Goal: Task Accomplishment & Management: Manage account settings

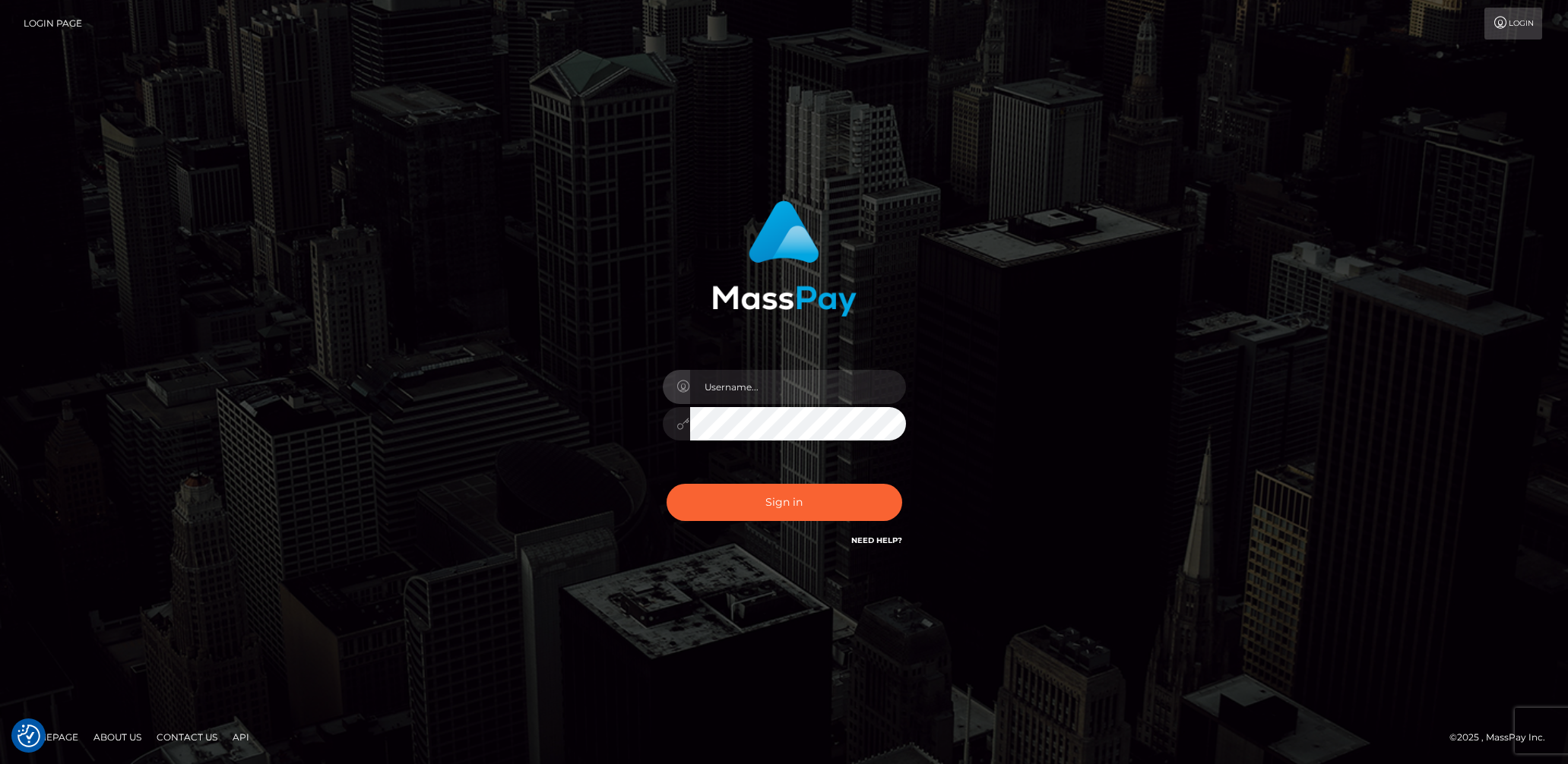
click at [765, 390] on input "text" at bounding box center [798, 387] width 216 height 34
type input "lady.v"
click at [774, 508] on button "Sign in" at bounding box center [784, 501] width 235 height 37
click at [737, 380] on input "text" at bounding box center [798, 387] width 216 height 34
type input "lady.v"
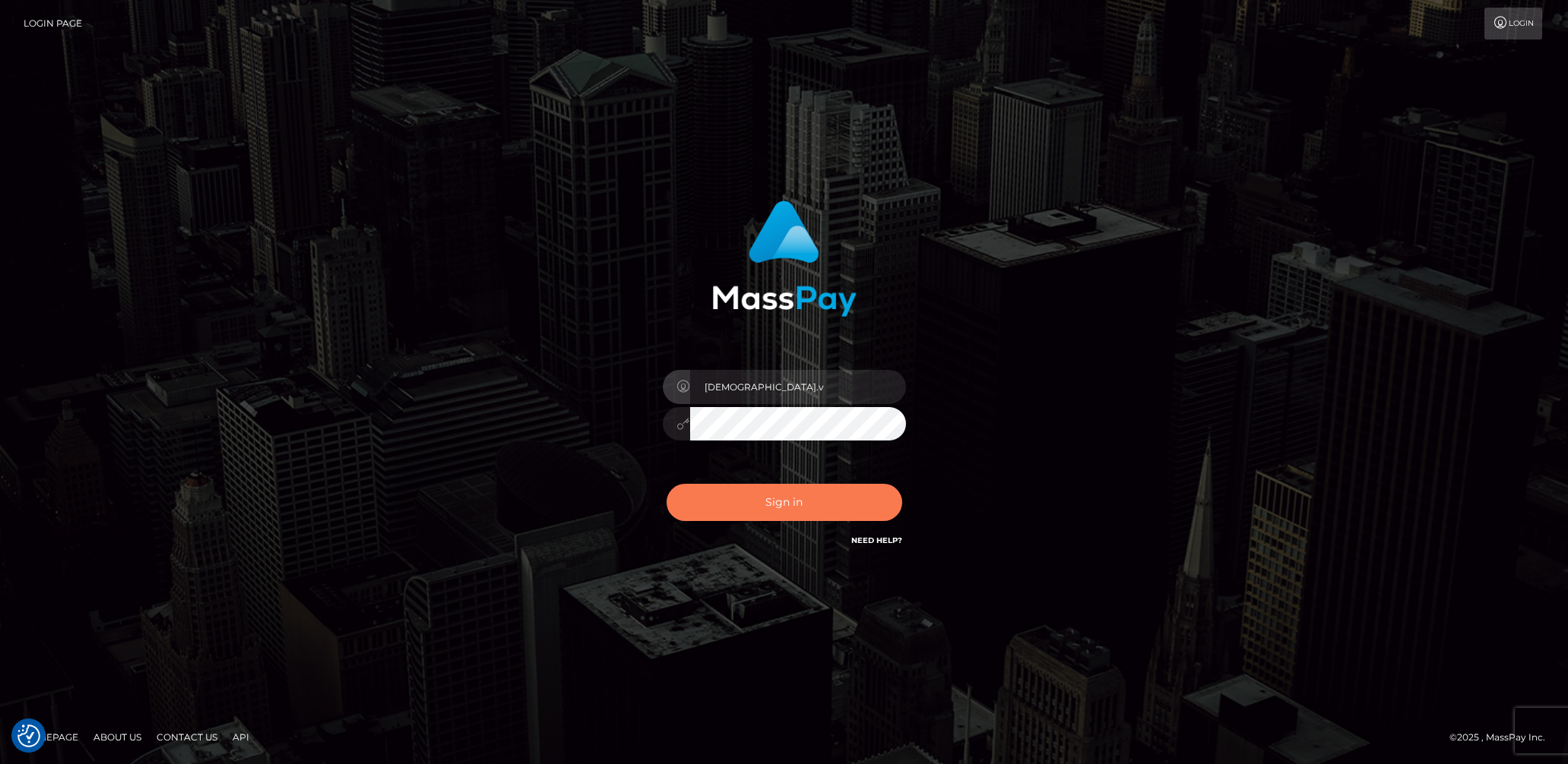
click at [761, 498] on button "Sign in" at bounding box center [784, 501] width 235 height 37
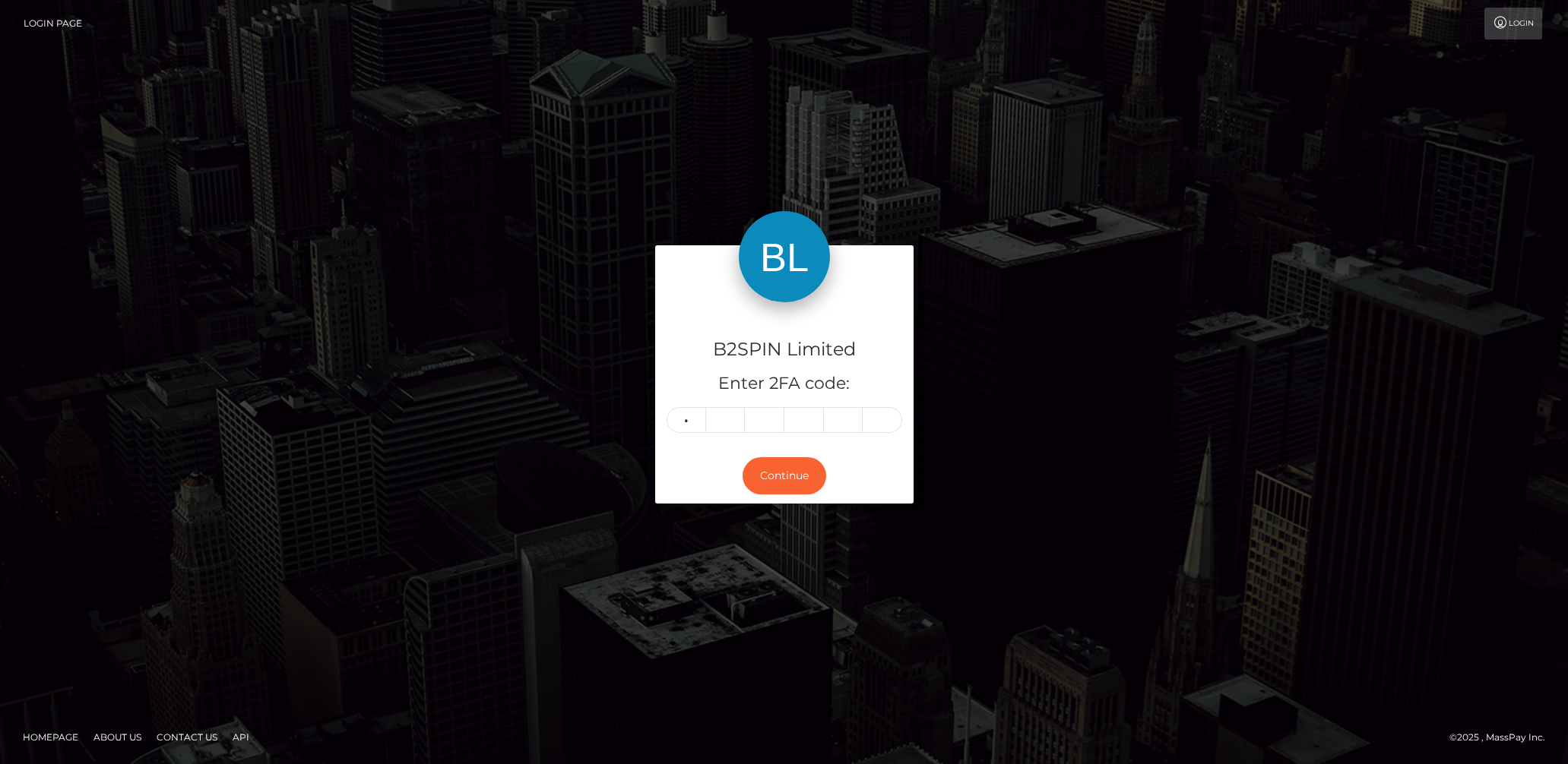
type input "5"
type input "8"
type input "2"
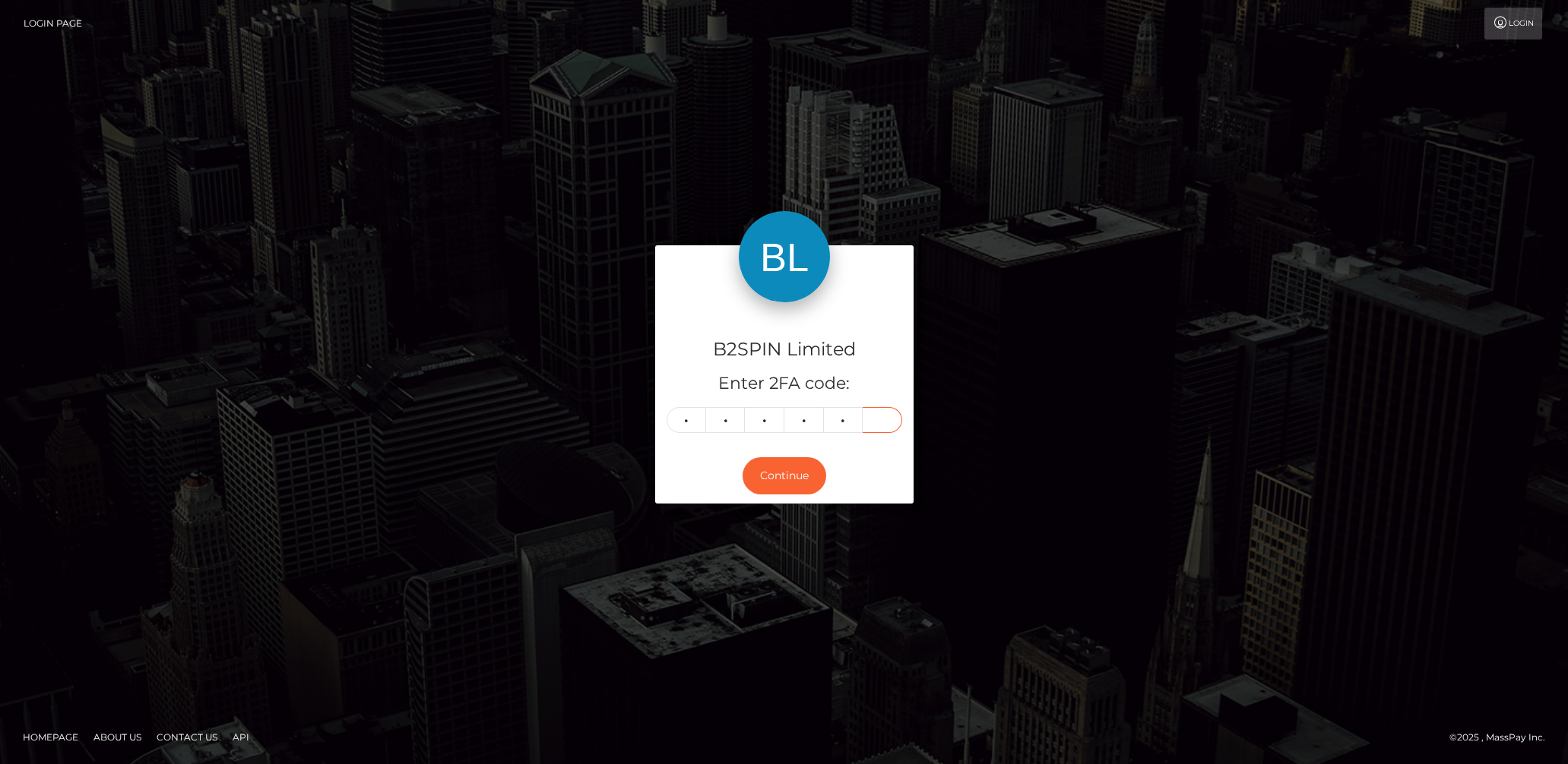
type input "4"
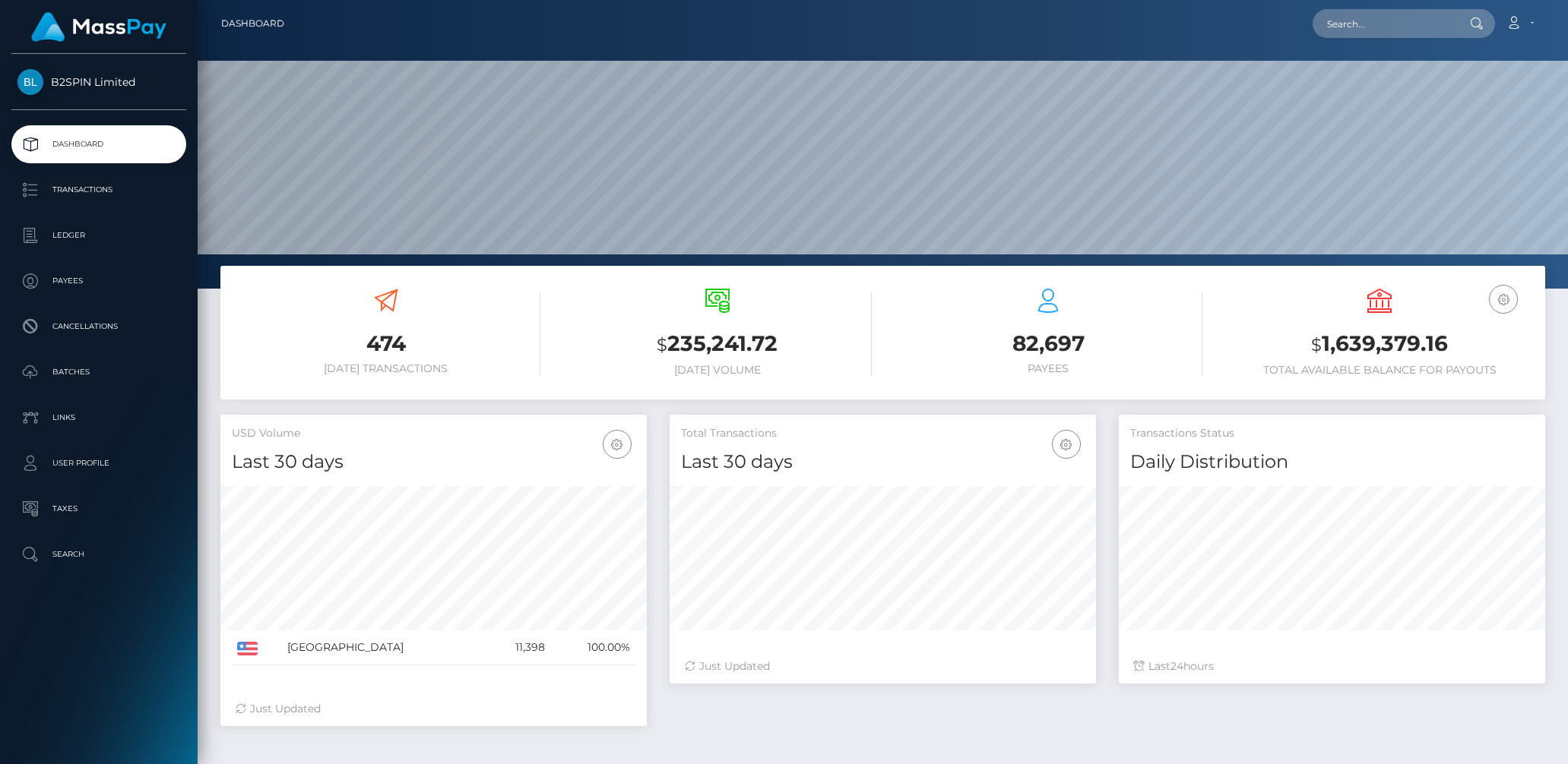
scroll to position [269, 427]
click at [112, 194] on p "Transactions" at bounding box center [98, 190] width 163 height 23
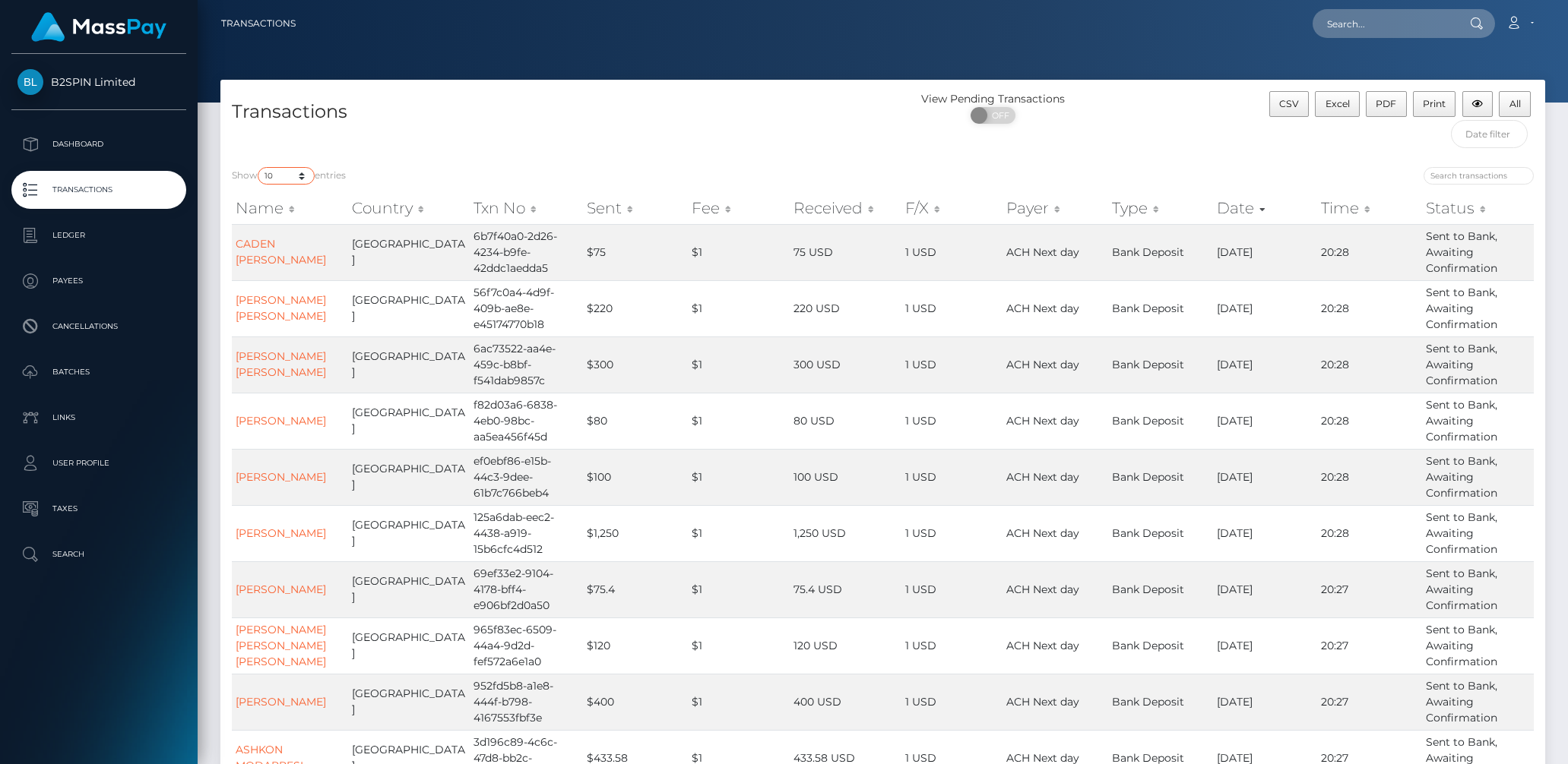
click at [285, 172] on select "10 25 50 100 250 500 1,000 3,500" at bounding box center [287, 176] width 57 height 17
select select "3500"
click at [259, 167] on select "10 25 50 100 250 500 1,000 3,500" at bounding box center [287, 176] width 57 height 17
click at [979, 120] on span at bounding box center [981, 116] width 21 height 17
checkbox input "true"
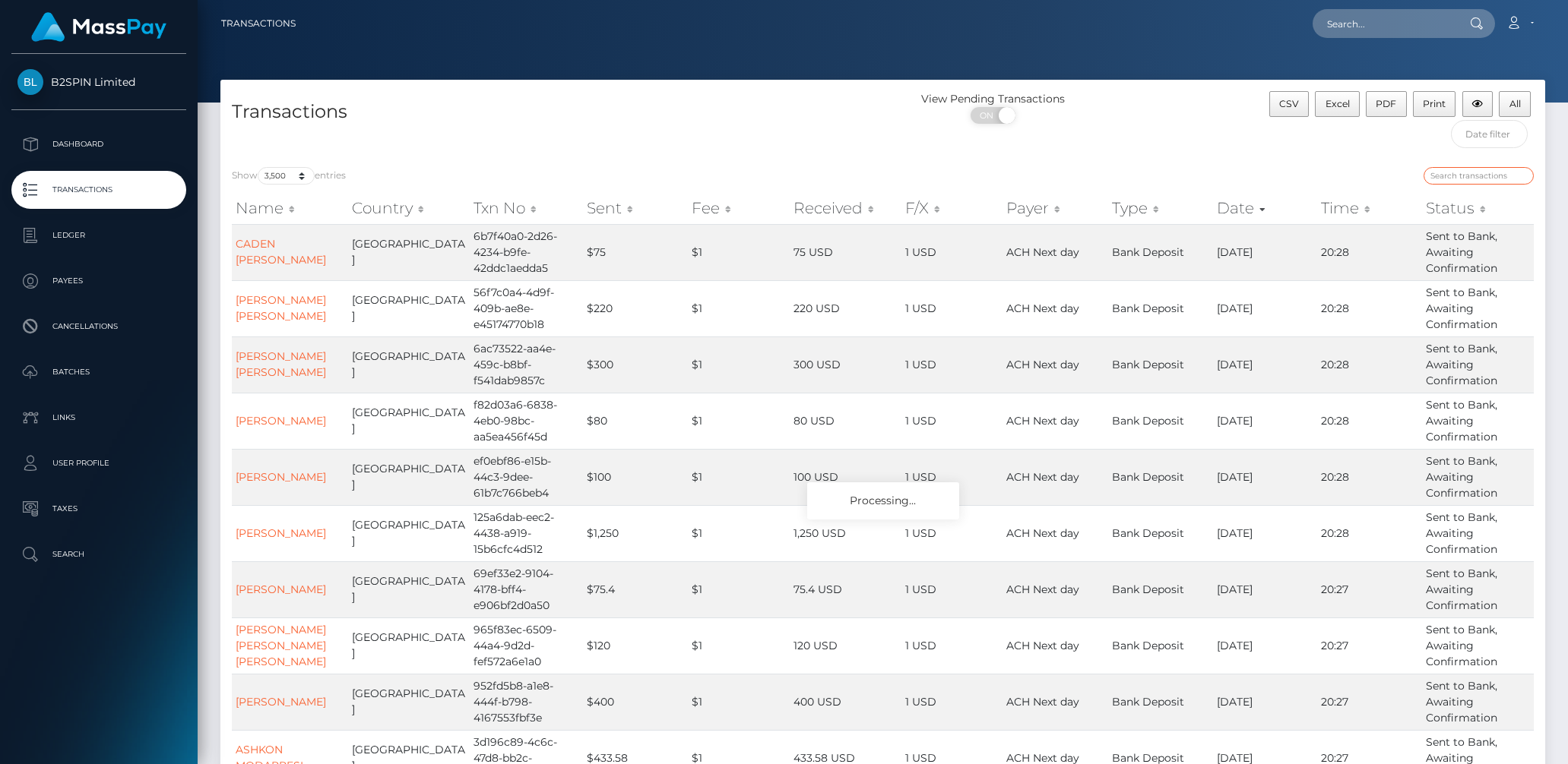
click at [1460, 175] on input "search" at bounding box center [1479, 176] width 110 height 17
click at [1491, 128] on input "text" at bounding box center [1489, 134] width 77 height 29
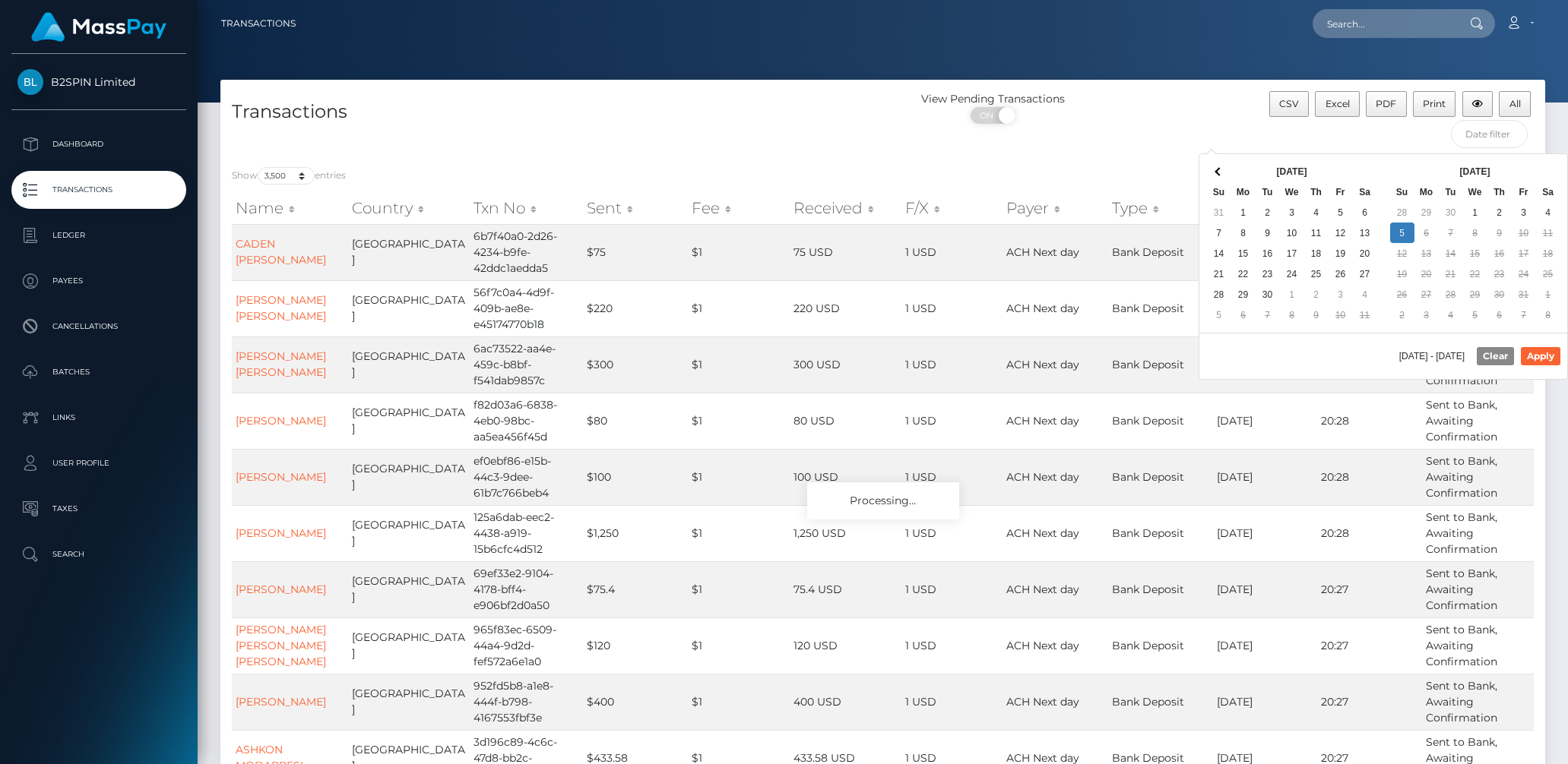
click at [1337, 165] on th "[DATE]" at bounding box center [1292, 171] width 122 height 21
click at [1535, 351] on button "Apply" at bounding box center [1540, 356] width 40 height 18
type input "[DATE] - [DATE]"
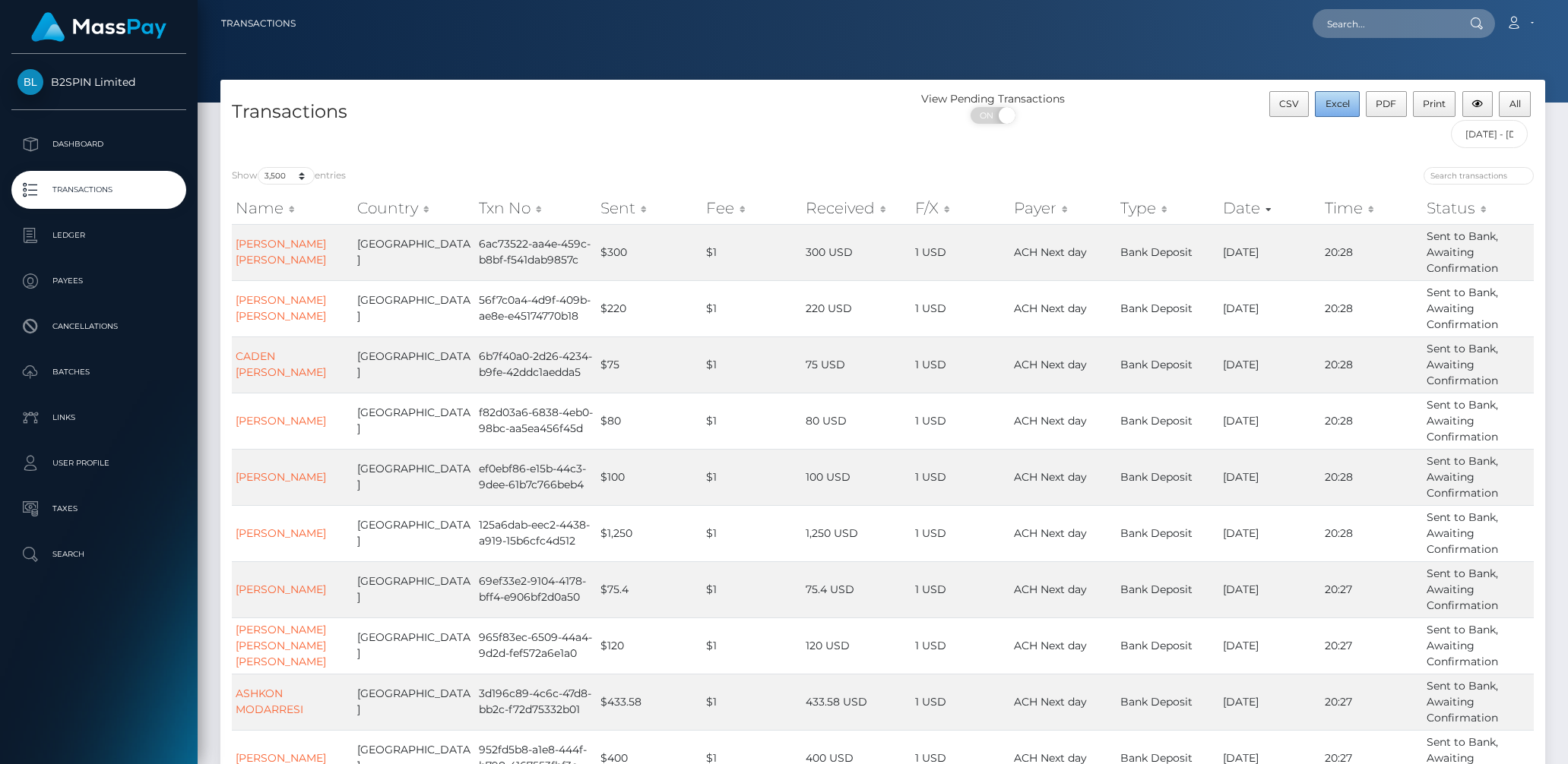
click at [1330, 105] on span "Excel" at bounding box center [1338, 104] width 25 height 11
